Goal: Task Accomplishment & Management: Use online tool/utility

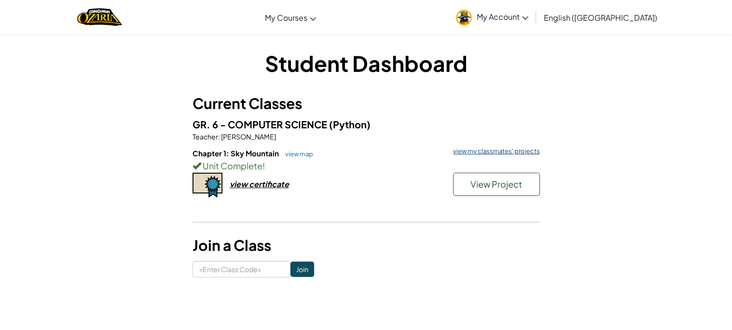
click at [479, 149] on link "view my classmates' projects" at bounding box center [495, 151] width 92 height 6
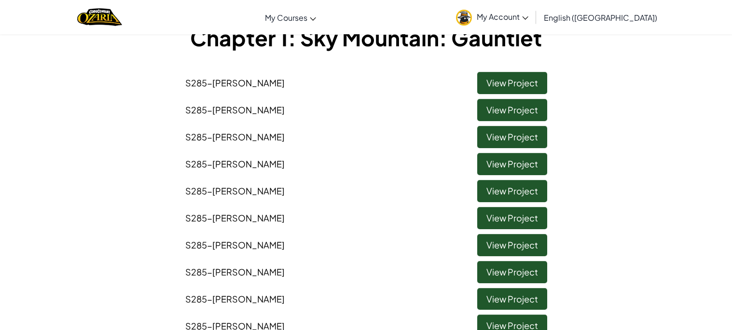
scroll to position [68, 0]
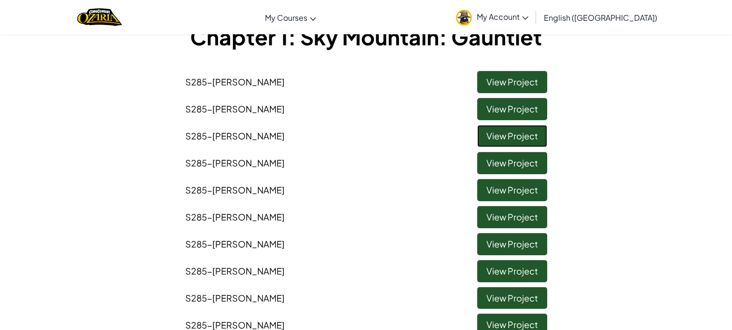
click at [491, 138] on link "View Project" at bounding box center [512, 136] width 70 height 22
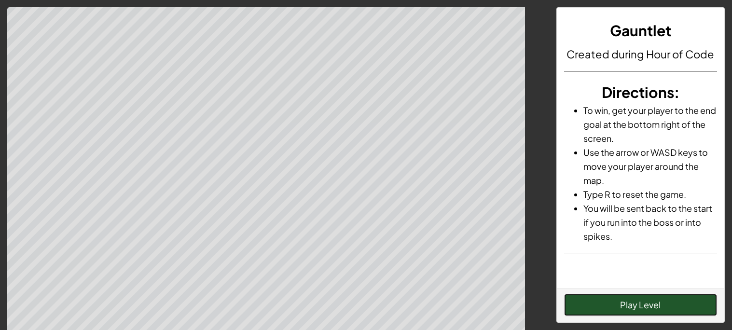
click at [593, 307] on button "Play Level" at bounding box center [640, 305] width 153 height 22
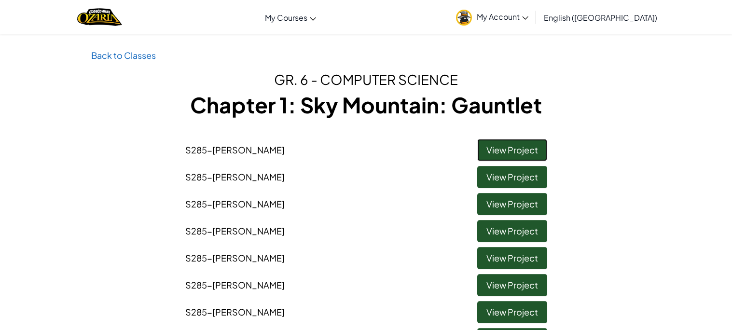
click at [534, 150] on link "View Project" at bounding box center [512, 150] width 70 height 22
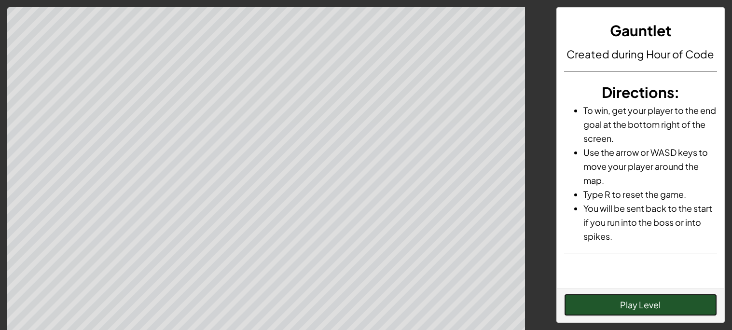
click at [689, 305] on button "Play Level" at bounding box center [640, 305] width 153 height 22
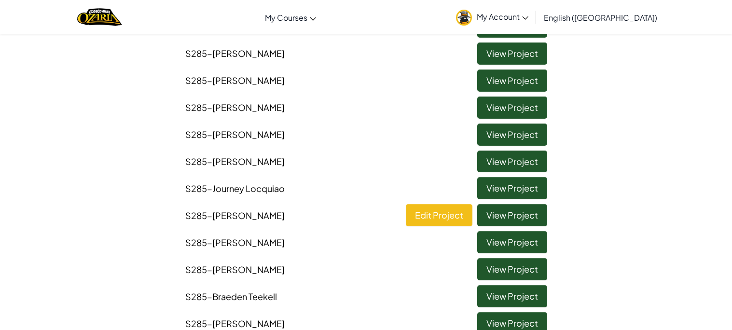
scroll to position [653, 0]
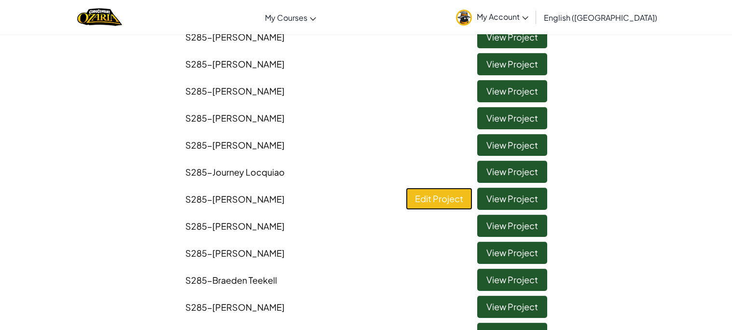
click at [438, 197] on link "Edit Project" at bounding box center [439, 199] width 67 height 22
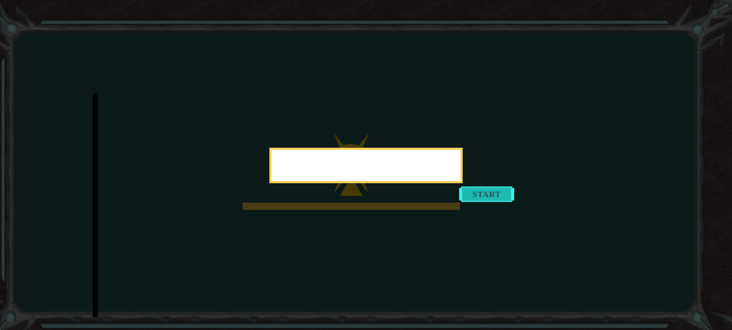
click at [463, 183] on div at bounding box center [366, 165] width 193 height 35
click at [463, 202] on button "Start" at bounding box center [487, 193] width 55 height 15
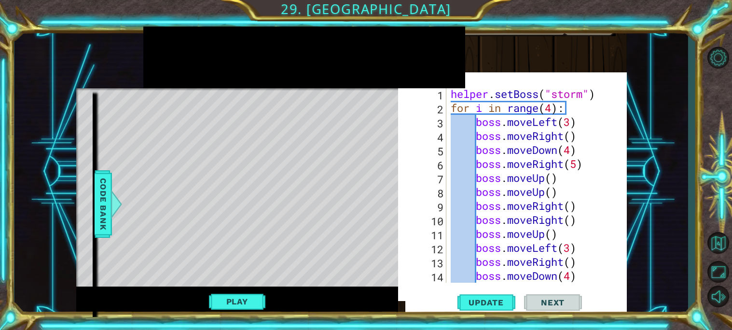
click at [557, 84] on div "1 2 3 4 5 6 7 8 9 10 11 12 13 14 15 helper . setBoss ( "storm" ) for i in range…" at bounding box center [512, 191] width 229 height 229
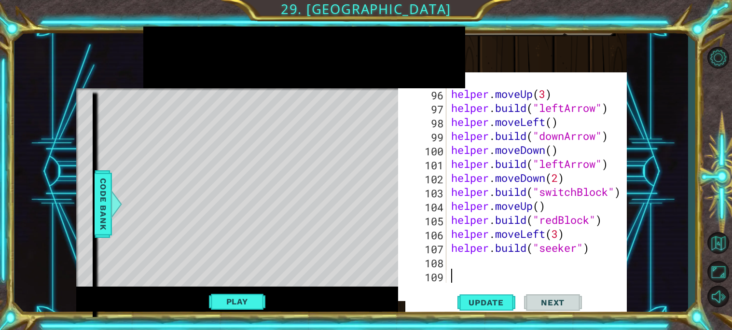
scroll to position [1358, 0]
click at [448, 258] on div "96 97 98 99 100 101 102 103 104 105 106 107 108 109 helper . moveUp ( 3 ) helpe…" at bounding box center [519, 185] width 212 height 196
click at [453, 263] on div "helper . moveUp ( 3 ) helper . build ( "leftArrow" ) helper . moveLeft ( ) help…" at bounding box center [539, 199] width 181 height 224
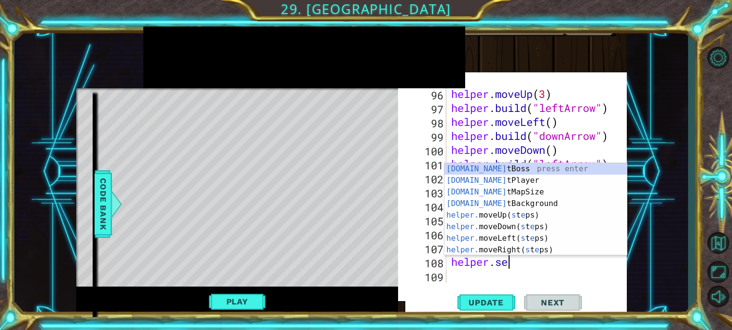
scroll to position [0, 2]
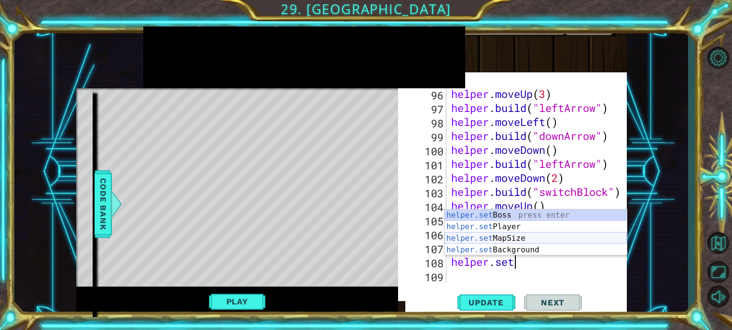
click at [527, 237] on div "helper.set Boss press enter helper.set Player press enter helper.set MapSize pr…" at bounding box center [536, 245] width 182 height 70
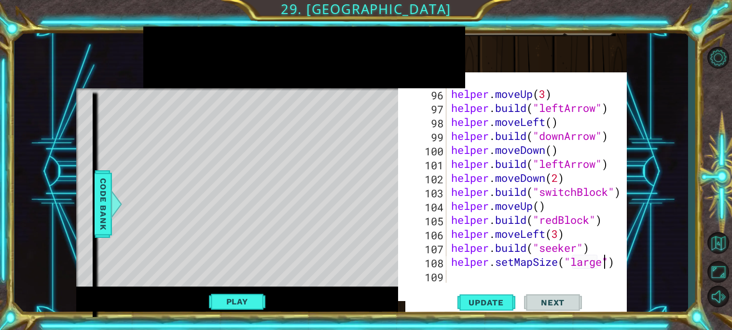
scroll to position [0, 7]
type textarea "helper.setMapSize("large")"
click at [484, 298] on span "Update" at bounding box center [486, 303] width 55 height 10
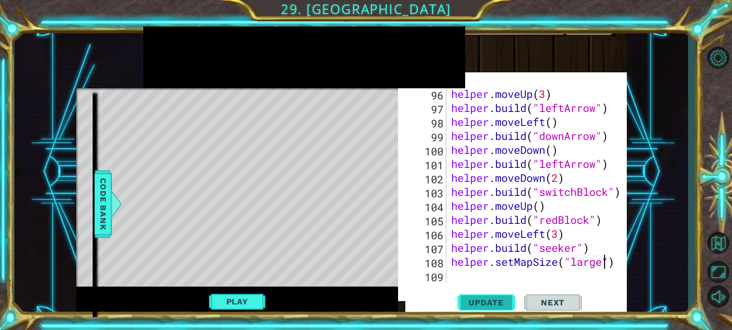
click at [484, 298] on span "Update" at bounding box center [486, 303] width 55 height 10
click at [512, 278] on div "helper . moveUp ( 3 ) helper . build ( "leftArrow" ) helper . moveLeft ( ) help…" at bounding box center [539, 199] width 181 height 224
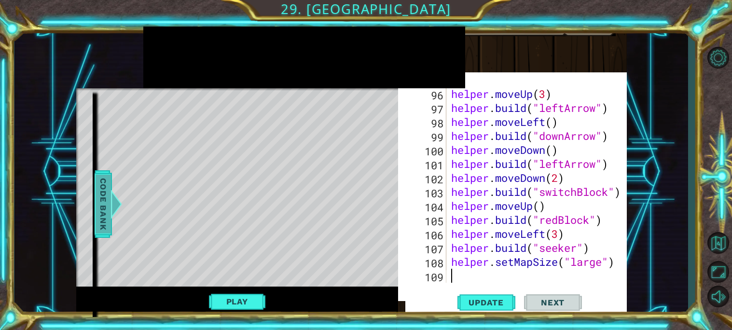
click at [102, 203] on span "Code Bank" at bounding box center [103, 204] width 15 height 59
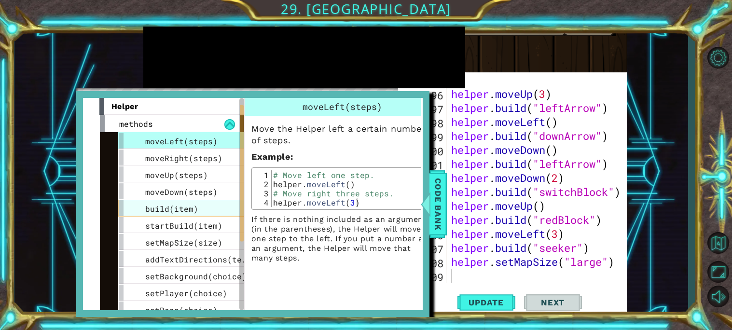
scroll to position [18, 0]
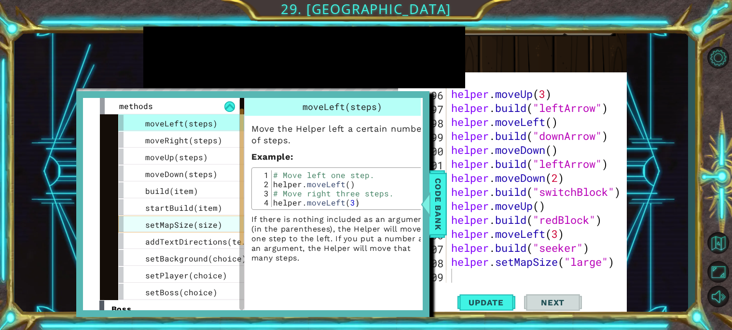
click at [191, 224] on span "setMapSize(size)" at bounding box center [183, 225] width 77 height 10
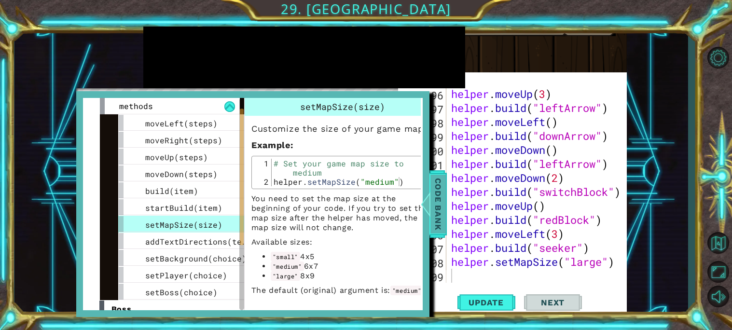
click at [437, 191] on span "Code Bank" at bounding box center [438, 204] width 15 height 59
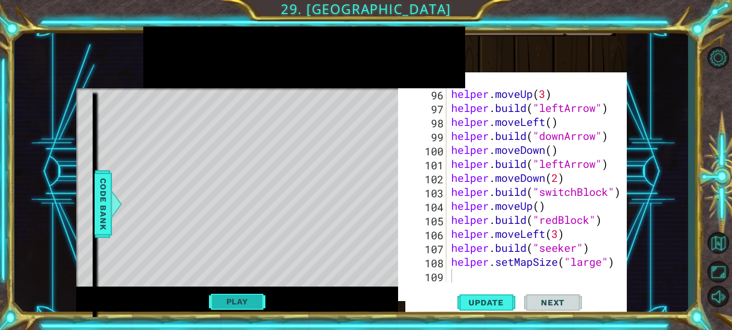
click at [261, 295] on button "Play" at bounding box center [237, 302] width 56 height 18
